Goal: Find specific page/section: Find specific page/section

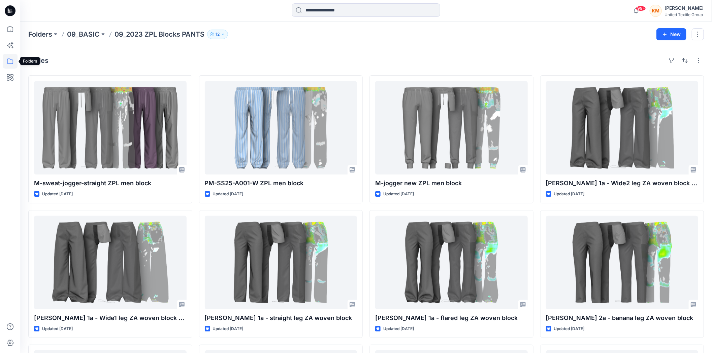
click at [12, 57] on icon at bounding box center [10, 61] width 15 height 15
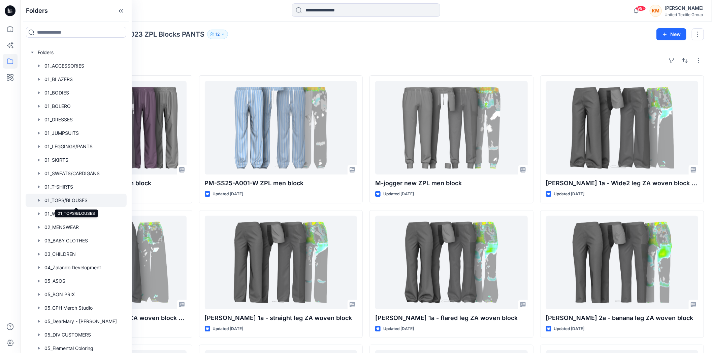
click at [59, 195] on div at bounding box center [76, 200] width 101 height 13
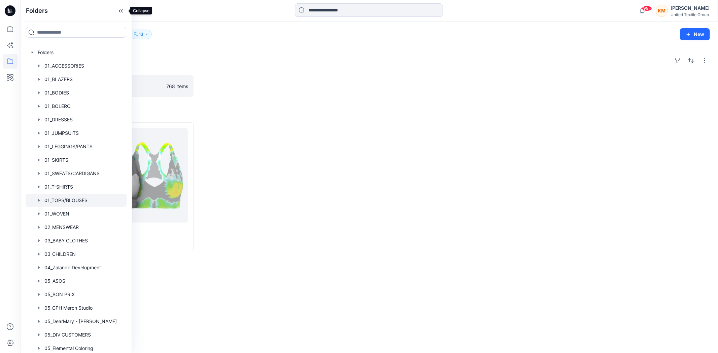
click at [123, 7] on icon at bounding box center [120, 10] width 11 height 11
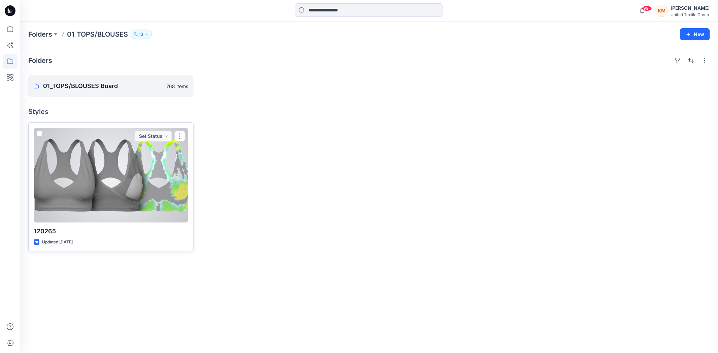
click at [126, 154] on div at bounding box center [111, 175] width 154 height 95
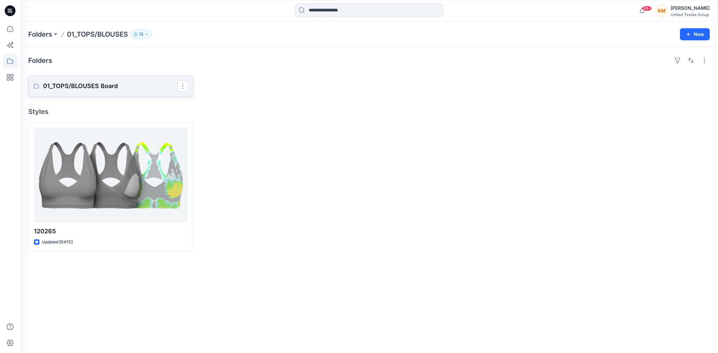
click at [78, 88] on p "01_TOPS/BLOUSES Board" at bounding box center [110, 85] width 134 height 9
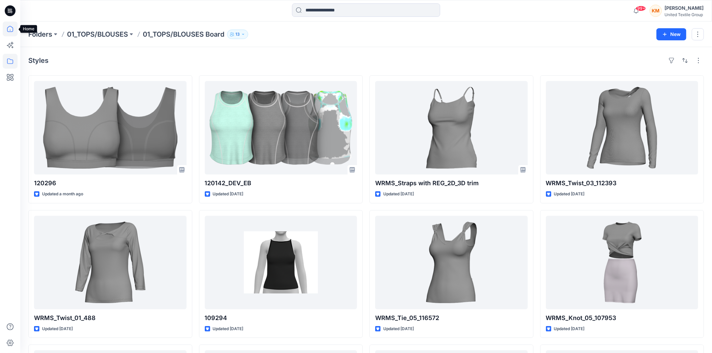
click at [11, 29] on icon at bounding box center [10, 29] width 15 height 15
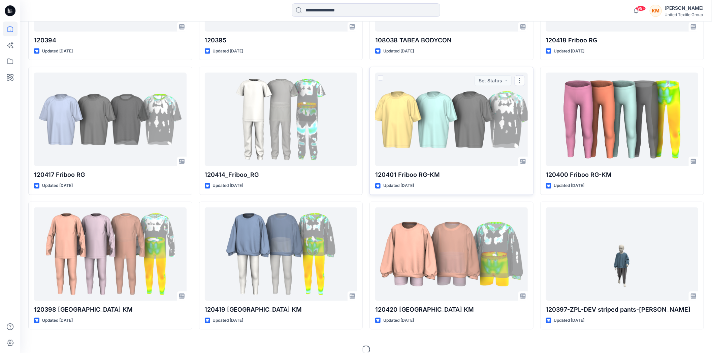
scroll to position [1942, 0]
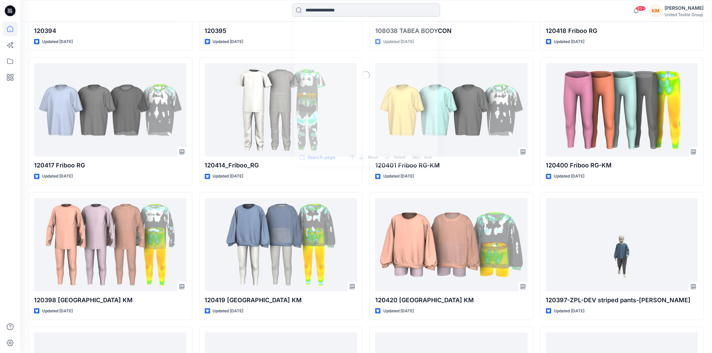
click at [338, 9] on input at bounding box center [366, 9] width 148 height 13
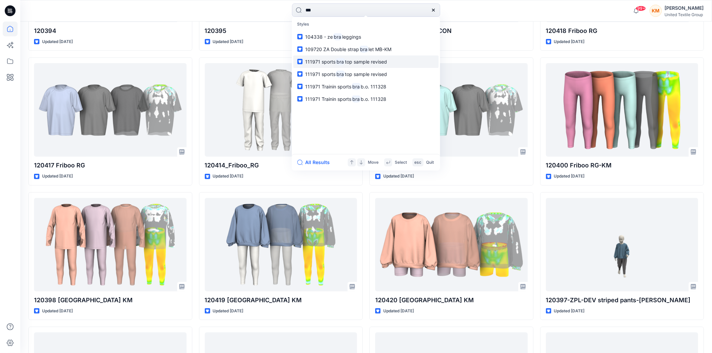
type input "***"
click at [347, 60] on span "top sample revised" at bounding box center [366, 62] width 42 height 6
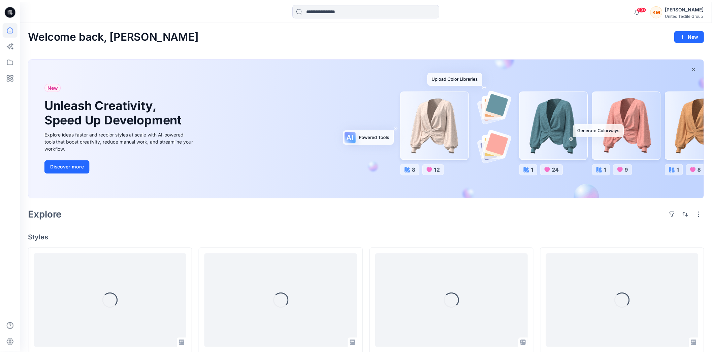
scroll to position [1942, 0]
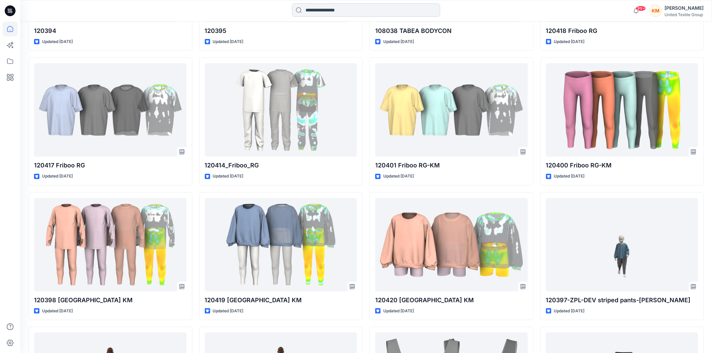
click at [356, 10] on input at bounding box center [366, 9] width 148 height 13
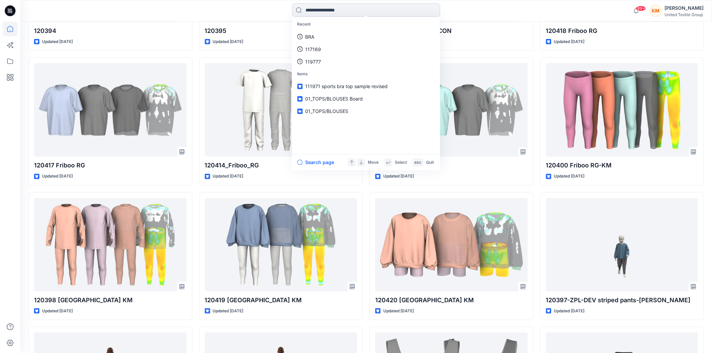
type input "*"
type input "*****"
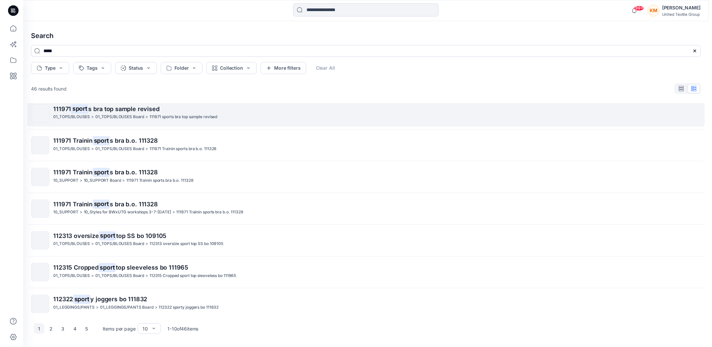
scroll to position [107, 0]
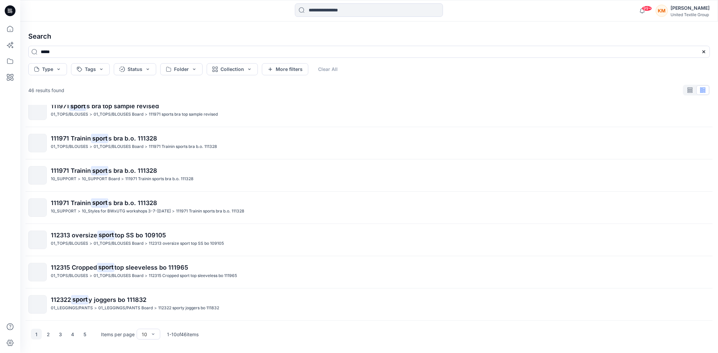
click at [80, 139] on span "111971 Trainin" at bounding box center [71, 138] width 40 height 7
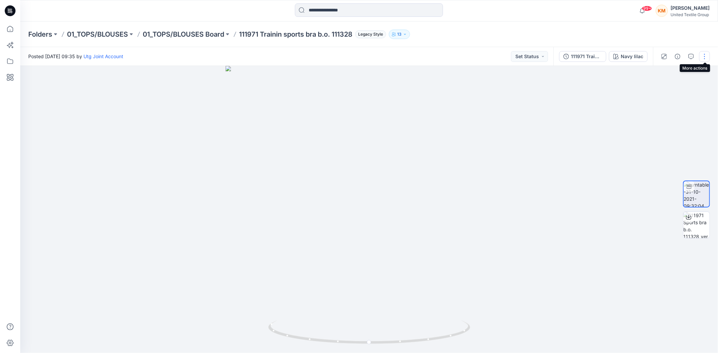
click at [702, 55] on button "button" at bounding box center [704, 56] width 11 height 11
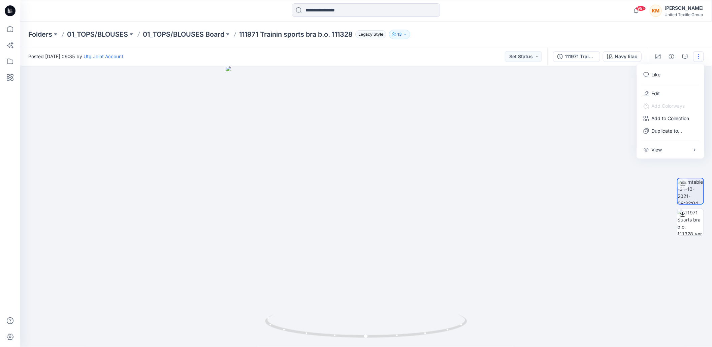
drag, startPoint x: 597, startPoint y: 110, endPoint x: 595, endPoint y: 102, distance: 8.8
click at [595, 102] on div at bounding box center [365, 206] width 691 height 281
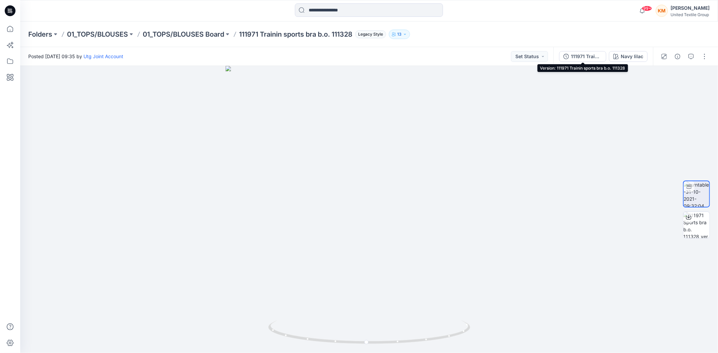
click at [582, 53] on div "111971 Trainin sports bra b.o. 111328" at bounding box center [586, 56] width 31 height 7
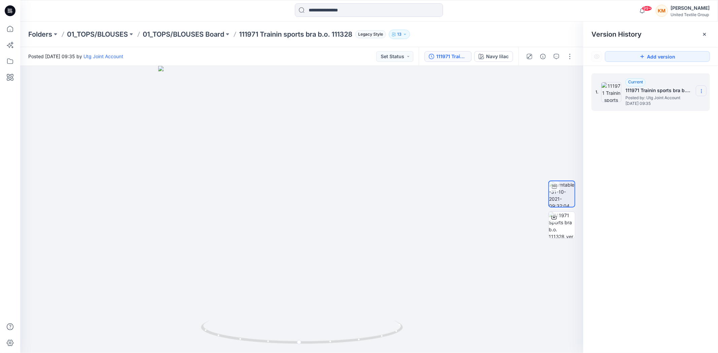
click at [701, 91] on icon at bounding box center [701, 91] width 0 height 0
click at [556, 217] on icon at bounding box center [553, 218] width 5 height 4
click at [11, 26] on icon at bounding box center [10, 29] width 15 height 15
